Goal: Information Seeking & Learning: Compare options

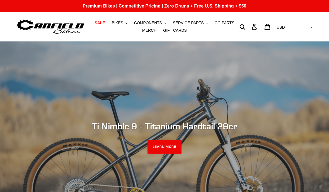
click at [123, 25] on span "BIKES" at bounding box center [117, 23] width 11 height 5
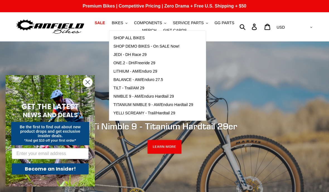
click at [120, 80] on span "BALANCE - AM/Enduro 27.5" at bounding box center [138, 79] width 50 height 5
click at [121, 63] on span "ONE.2 - DH/Freeride 29" at bounding box center [134, 63] width 42 height 5
click at [123, 84] on link "TILT - Trail/AM 29" at bounding box center [153, 88] width 88 height 8
click at [121, 79] on span "BALANCE - AM/Enduro 27.5" at bounding box center [138, 79] width 50 height 5
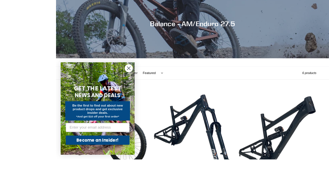
scroll to position [116, 0]
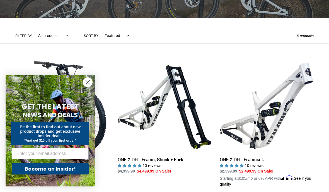
scroll to position [128, 0]
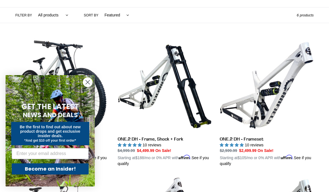
click at [273, 111] on link "ONE.2 DH - Frameset" at bounding box center [267, 102] width 94 height 129
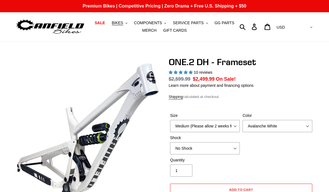
select select "highest-rating"
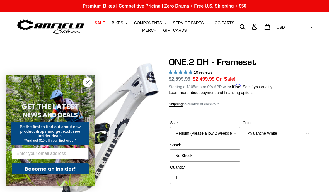
click at [231, 134] on select "Medium (Please allow 2 weeks for delivery) Large (Sold Out)" at bounding box center [205, 133] width 70 height 12
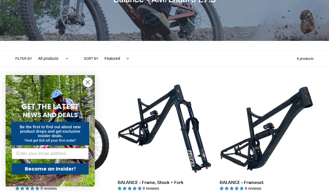
scroll to position [100, 0]
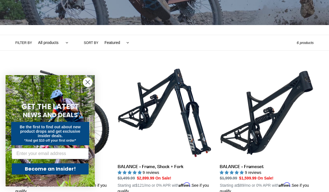
click at [280, 115] on link "BALANCE - Frameset" at bounding box center [267, 130] width 94 height 129
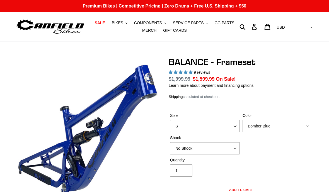
select select "highest-rating"
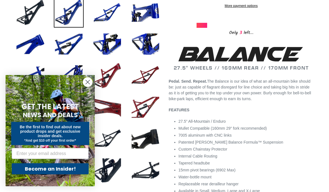
scroll to position [213, 0]
